Goal: Navigation & Orientation: Find specific page/section

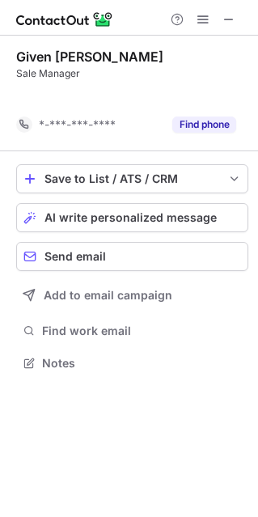
scroll to position [326, 258]
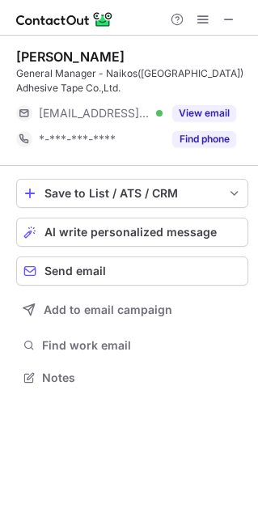
scroll to position [366, 258]
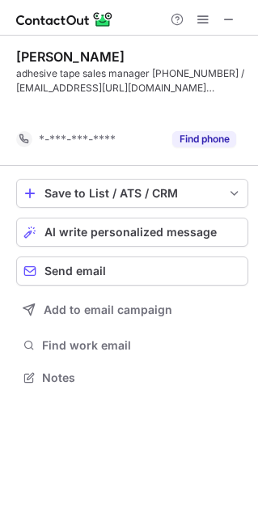
scroll to position [340, 258]
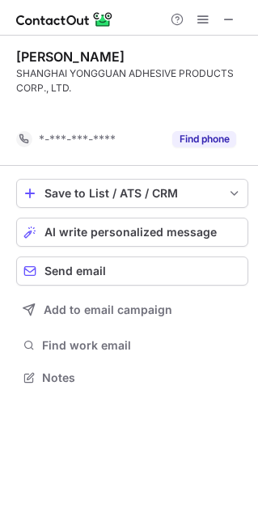
scroll to position [340, 258]
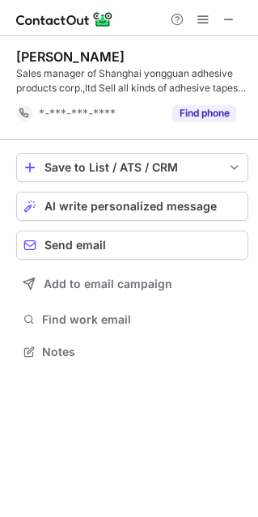
scroll to position [340, 258]
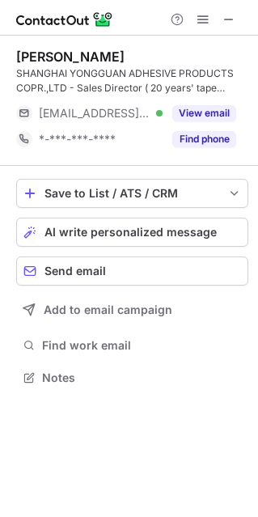
scroll to position [366, 258]
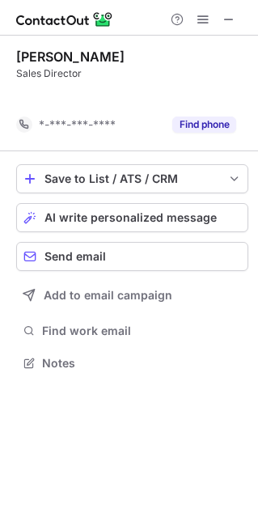
scroll to position [326, 258]
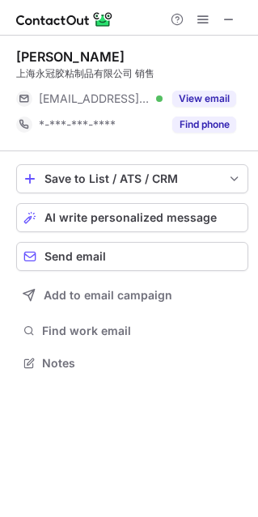
scroll to position [351, 258]
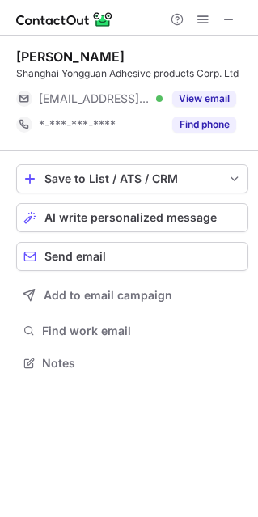
scroll to position [351, 258]
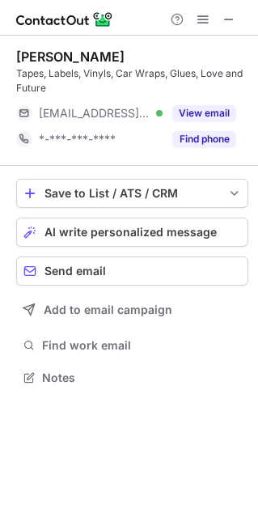
scroll to position [366, 258]
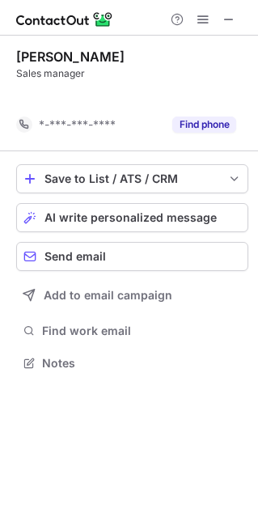
scroll to position [326, 258]
